Goal: Task Accomplishment & Management: Complete application form

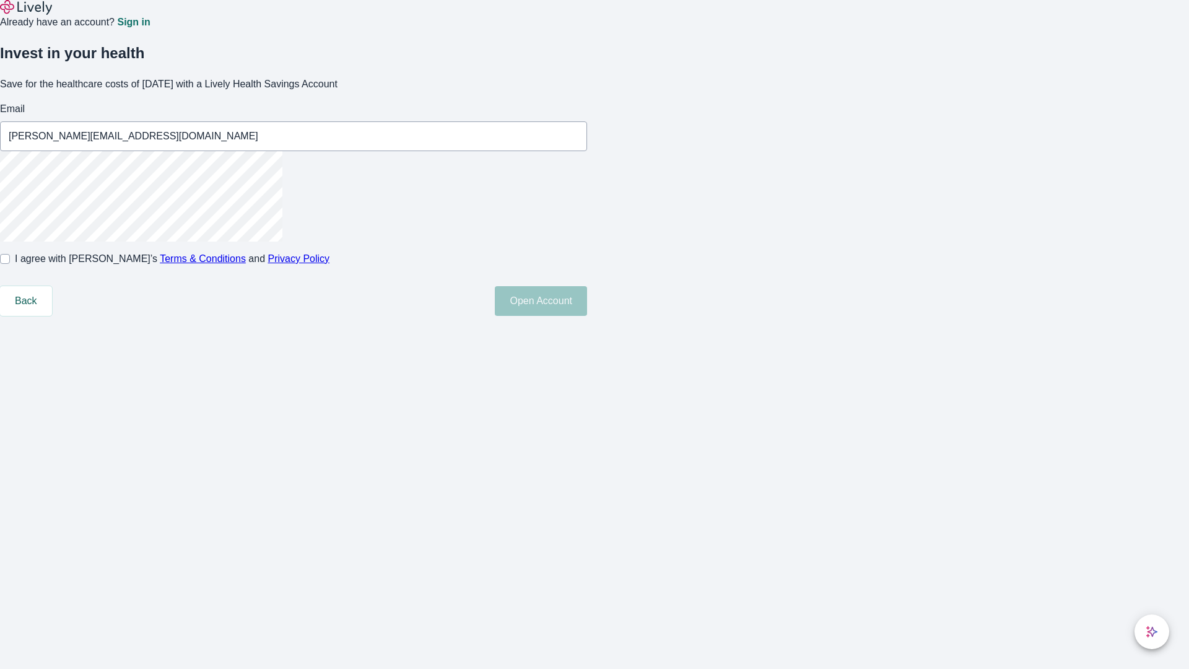
click at [10, 264] on input "I agree with Lively’s Terms & Conditions and Privacy Policy" at bounding box center [5, 259] width 10 height 10
checkbox input "true"
click at [587, 316] on button "Open Account" at bounding box center [541, 301] width 92 height 30
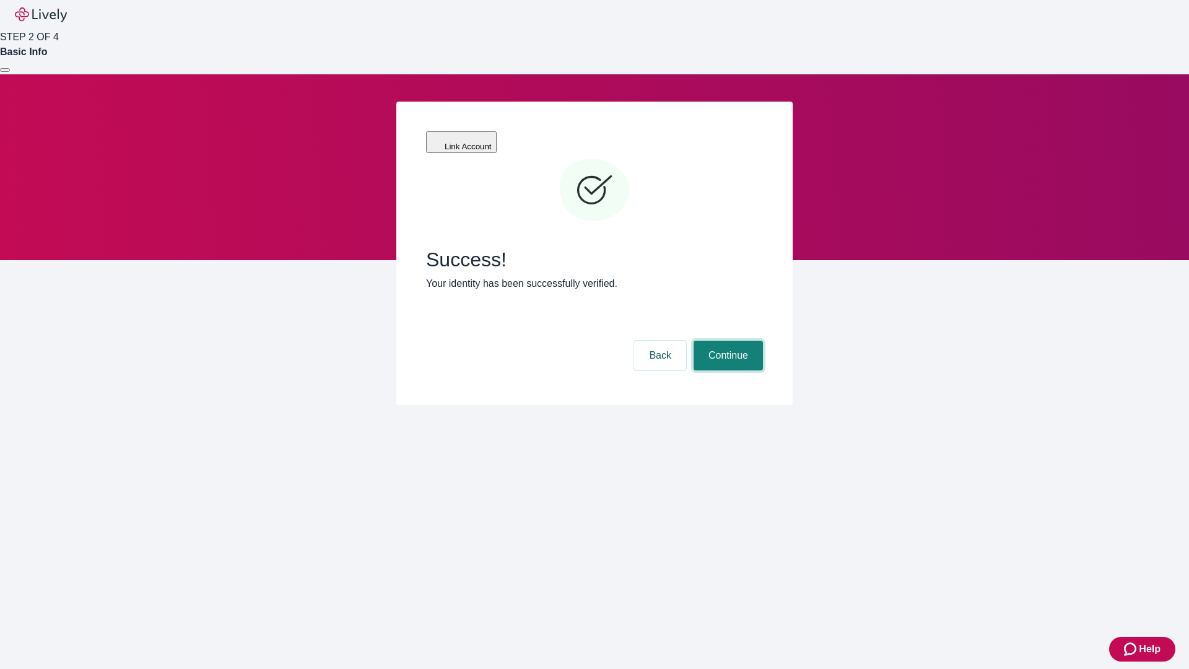
click at [726, 341] on button "Continue" at bounding box center [728, 356] width 69 height 30
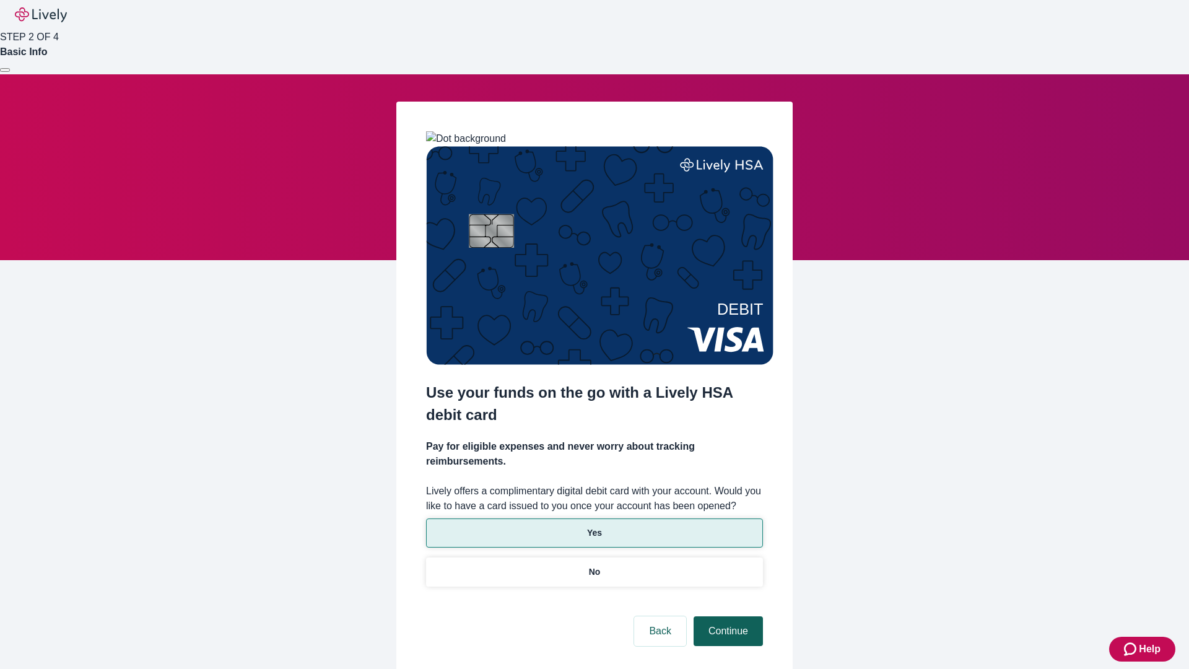
click at [594, 526] on p "Yes" at bounding box center [594, 532] width 15 height 13
click at [726, 616] on button "Continue" at bounding box center [728, 631] width 69 height 30
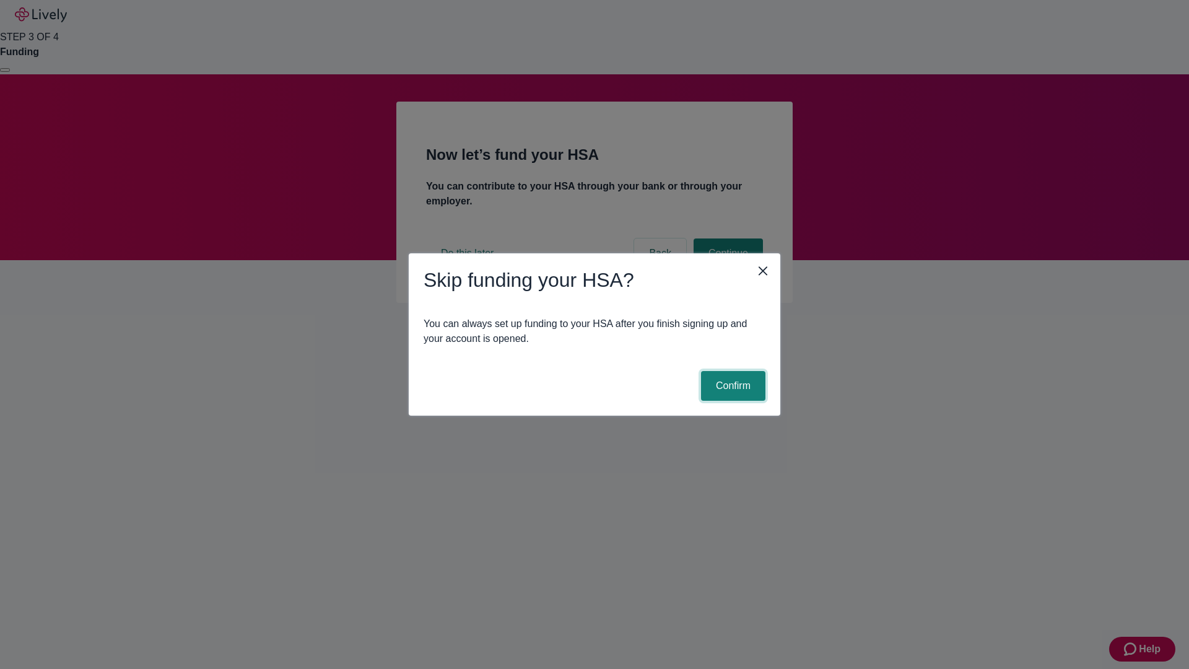
click at [731, 386] on button "Confirm" at bounding box center [733, 386] width 64 height 30
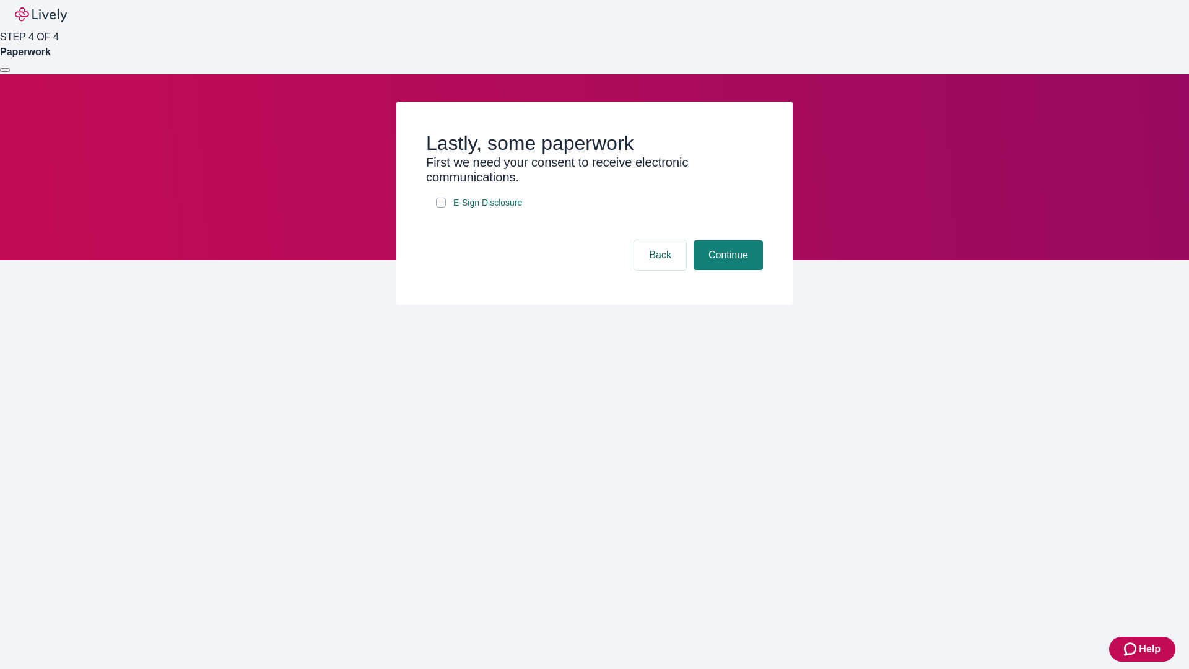
click at [441, 207] on input "E-Sign Disclosure" at bounding box center [441, 203] width 10 height 10
checkbox input "true"
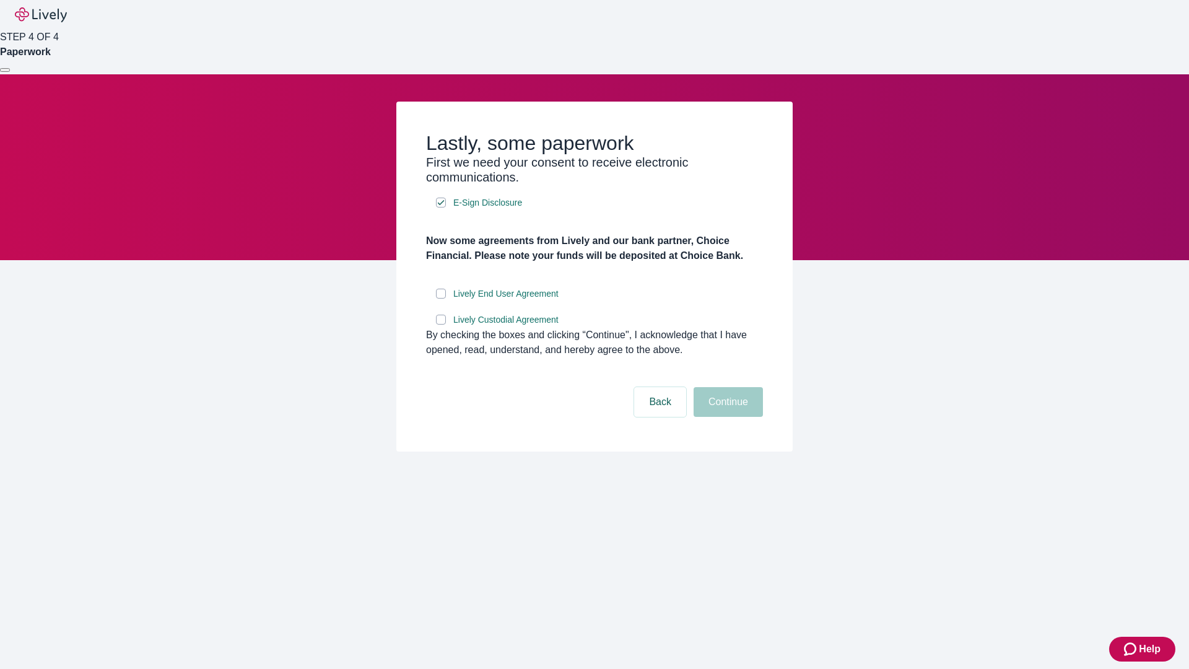
click at [441, 299] on input "Lively End User Agreement" at bounding box center [441, 294] width 10 height 10
checkbox input "true"
click at [441, 325] on input "Lively Custodial Agreement" at bounding box center [441, 320] width 10 height 10
checkbox input "true"
click at [726, 417] on button "Continue" at bounding box center [728, 402] width 69 height 30
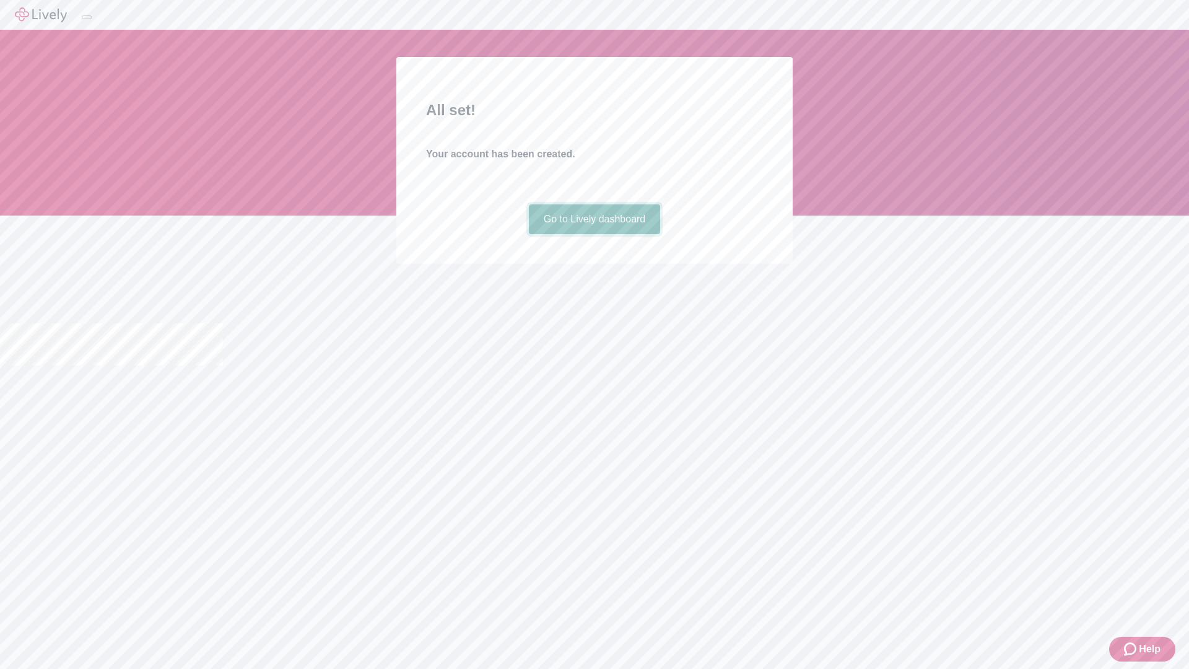
click at [594, 234] on link "Go to Lively dashboard" at bounding box center [595, 219] width 132 height 30
